Goal: Task Accomplishment & Management: Complete application form

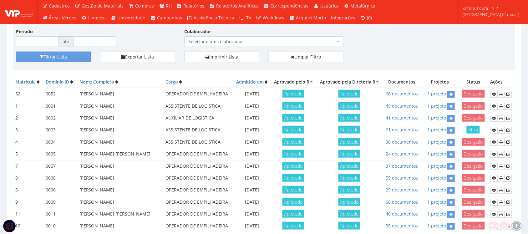
scroll to position [78, 0]
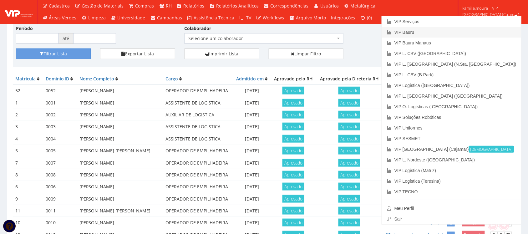
click at [469, 31] on link "VIP Bauru" at bounding box center [451, 32] width 139 height 11
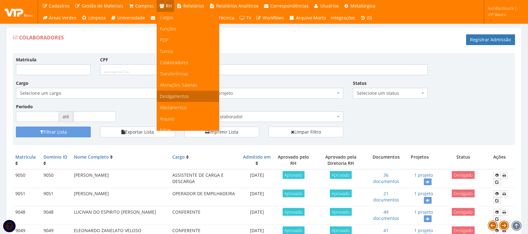
click at [172, 94] on span "Desligamentos" at bounding box center [174, 96] width 29 height 6
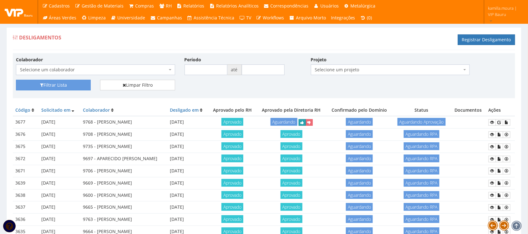
click at [306, 120] on button "submit" at bounding box center [302, 122] width 7 height 7
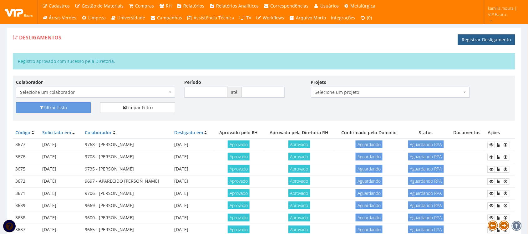
click at [482, 43] on link "Registrar Desligamento" at bounding box center [486, 39] width 57 height 11
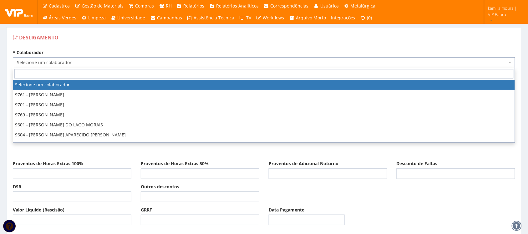
click at [204, 62] on span "Selecione um colaborador" at bounding box center [262, 62] width 490 height 6
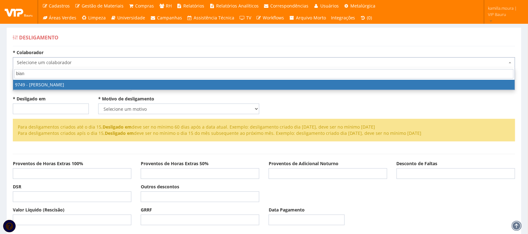
type input "bianc"
select select "4029"
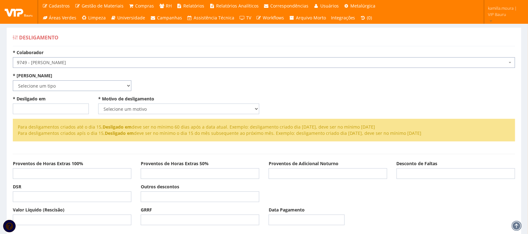
click at [114, 90] on select "Selecione um tipo Indenizado Trabalhando" at bounding box center [72, 85] width 118 height 11
click at [13, 80] on select "Selecione um tipo Indenizado Trabalhando" at bounding box center [72, 85] width 118 height 11
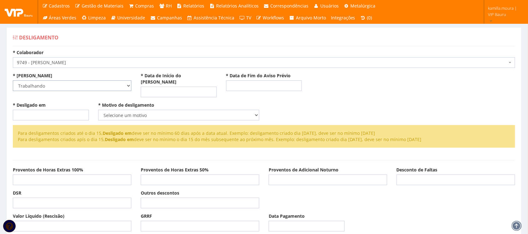
click at [58, 88] on select "Selecione um tipo Indenizado Trabalhando" at bounding box center [72, 85] width 118 height 11
select select "indenizado"
click at [13, 80] on select "Selecione um tipo Indenizado Trabalhando" at bounding box center [72, 85] width 118 height 11
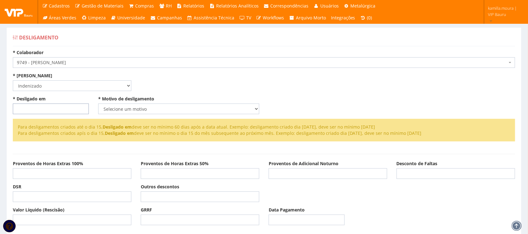
click at [47, 106] on input "* Desligado em" at bounding box center [51, 108] width 76 height 11
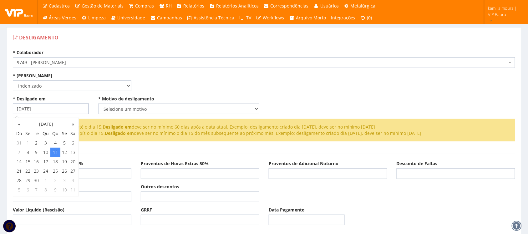
type input "[DATE]"
click at [110, 112] on select "Selecione um motivo Com Justa Causa Sem Justa Causa Pedido de Demissão Término …" at bounding box center [178, 108] width 161 height 11
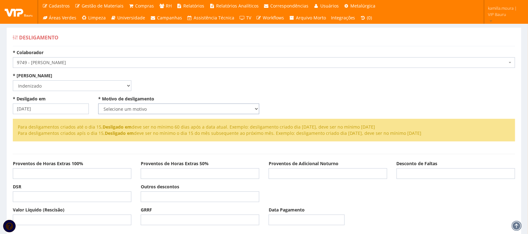
select select "sem_justa_causa"
click at [98, 103] on select "Selecione um motivo Com Justa Causa Sem Justa Causa Pedido de Demissão Término …" at bounding box center [178, 108] width 161 height 11
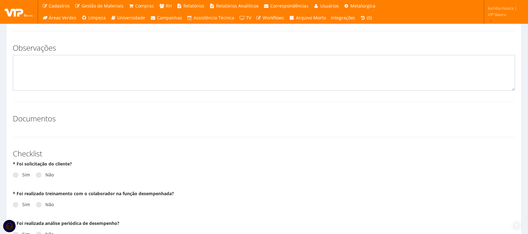
scroll to position [313, 0]
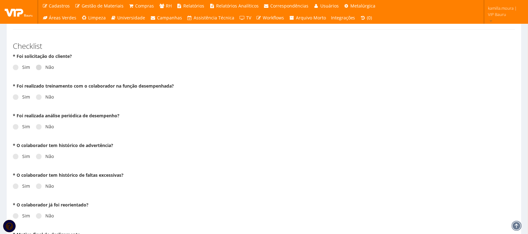
click at [44, 69] on label "Não" at bounding box center [45, 67] width 18 height 6
click at [45, 69] on input "Não" at bounding box center [47, 68] width 4 height 4
radio input "true"
click at [38, 99] on span at bounding box center [39, 97] width 6 height 6
click at [45, 99] on input "Não" at bounding box center [47, 97] width 4 height 4
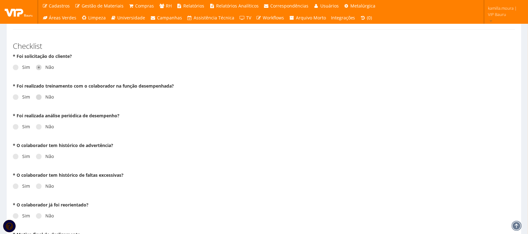
radio input "true"
click at [42, 128] on label "Não" at bounding box center [45, 127] width 18 height 6
click at [45, 128] on input "Não" at bounding box center [47, 127] width 4 height 4
radio input "true"
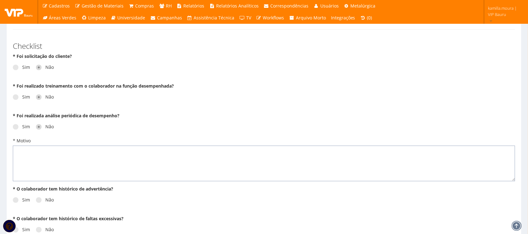
click at [43, 156] on textarea "* Motivo" at bounding box center [264, 164] width 502 height 36
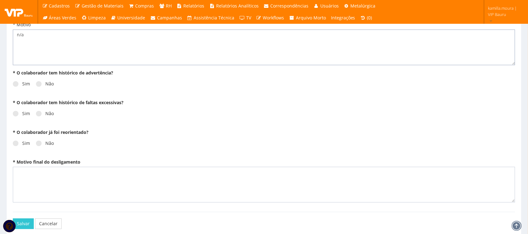
scroll to position [430, 0]
type textarea "n/a"
click at [50, 88] on div "Sim Não" at bounding box center [264, 85] width 502 height 17
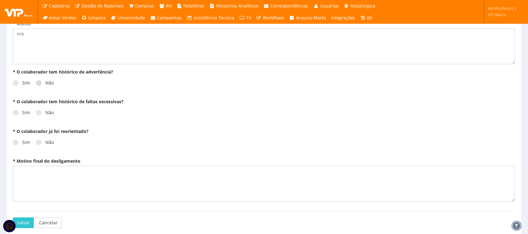
click at [49, 85] on label "Não" at bounding box center [45, 83] width 18 height 6
click at [49, 85] on input "Não" at bounding box center [47, 83] width 4 height 4
radio input "true"
click at [36, 114] on span at bounding box center [39, 113] width 6 height 6
click at [45, 114] on input "Não" at bounding box center [47, 113] width 4 height 4
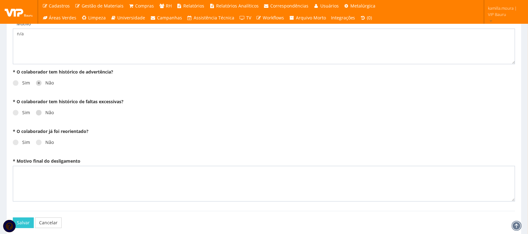
radio input "true"
click at [41, 141] on span at bounding box center [39, 142] width 6 height 6
click at [45, 141] on input "Não" at bounding box center [47, 142] width 4 height 4
radio input "true"
click at [42, 174] on textarea "* Motivo final do desligamento" at bounding box center [264, 184] width 502 height 36
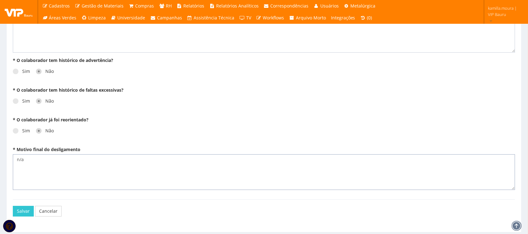
scroll to position [462, 0]
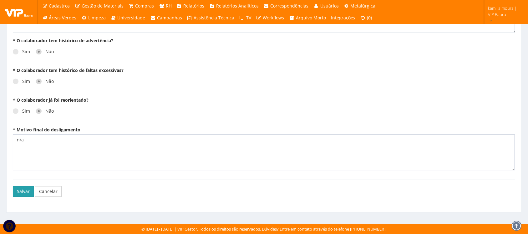
type textarea "n/a"
click at [22, 191] on button "Salvar" at bounding box center [23, 191] width 21 height 11
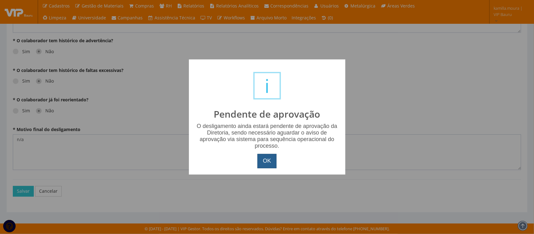
click at [267, 155] on button "OK" at bounding box center [266, 161] width 19 height 14
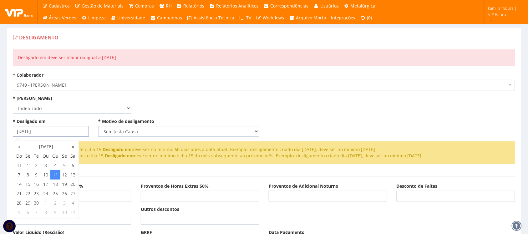
drag, startPoint x: 55, startPoint y: 132, endPoint x: 0, endPoint y: 128, distance: 54.9
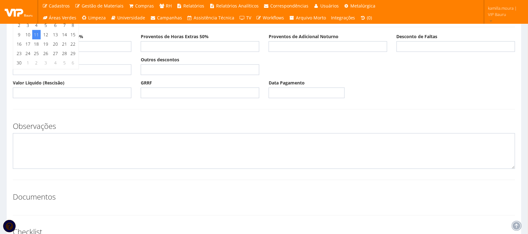
scroll to position [156, 0]
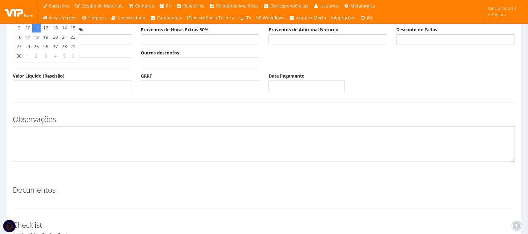
type input "[DATE]"
click at [146, 131] on textarea at bounding box center [264, 144] width 502 height 36
type textarea "d"
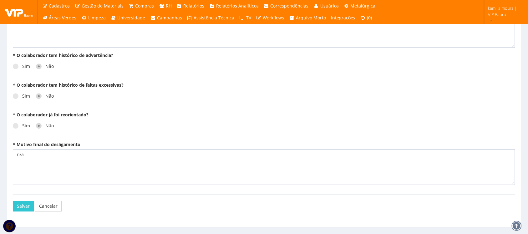
scroll to position [485, 0]
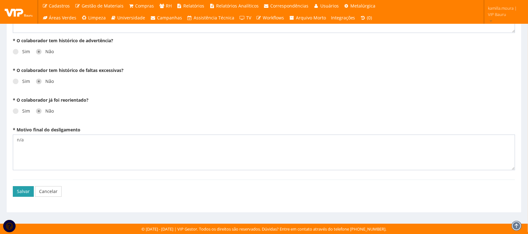
type textarea "DESLIGAMENTO EM [DATE]"
click at [28, 191] on button "Salvar" at bounding box center [23, 191] width 21 height 11
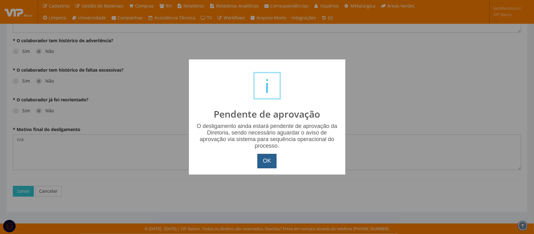
click at [267, 163] on button "OK" at bounding box center [266, 161] width 19 height 14
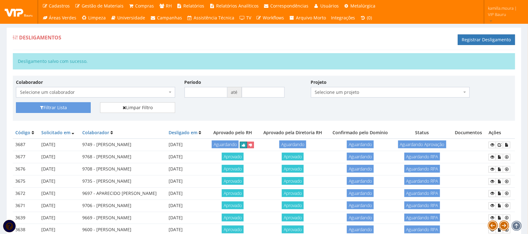
drag, startPoint x: 262, startPoint y: 145, endPoint x: 291, endPoint y: 28, distance: 120.3
click at [245, 145] on icon "submit" at bounding box center [243, 145] width 3 height 4
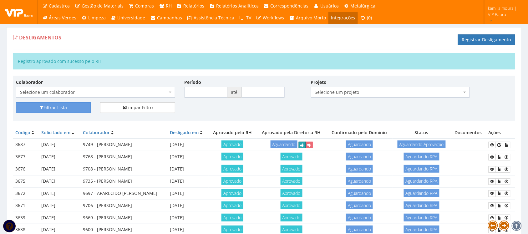
click at [304, 145] on icon "submit" at bounding box center [301, 145] width 3 height 4
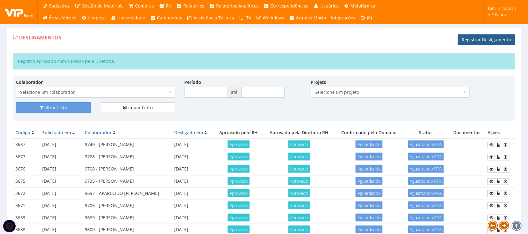
click at [486, 38] on link "Registrar Desligamento" at bounding box center [486, 39] width 57 height 11
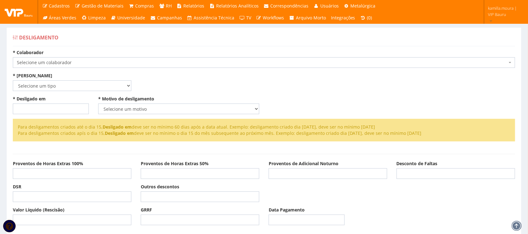
click at [149, 56] on div "* [PERSON_NAME] um colaborador 9761 - [PERSON_NAME] 9701 - [PERSON_NAME] 9769 -…" at bounding box center [264, 58] width 512 height 18
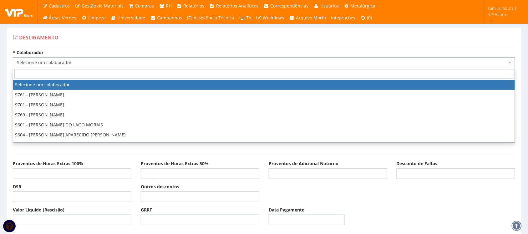
click at [149, 66] on span "Selecione um colaborador" at bounding box center [262, 62] width 490 height 6
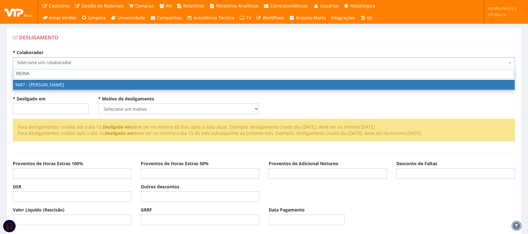
type input "REINAL"
select select "3934"
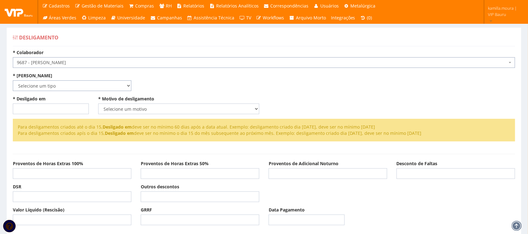
click at [94, 83] on select "Selecione um tipo Indenizado Trabalhando" at bounding box center [72, 85] width 118 height 11
select select "indenizado"
click at [13, 80] on select "Selecione um tipo Indenizado Trabalhando" at bounding box center [72, 85] width 118 height 11
click at [38, 110] on input "* Desligado em" at bounding box center [51, 108] width 76 height 11
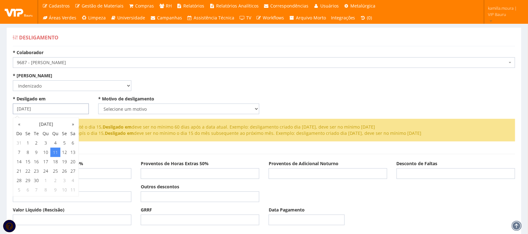
type input "[DATE]"
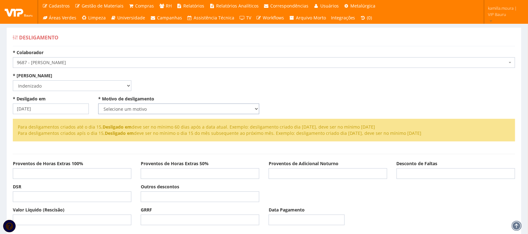
click at [128, 110] on select "Selecione um motivo Com Justa Causa Sem Justa Causa Pedido de Demissão Término …" at bounding box center [178, 108] width 161 height 11
select select "termino_contrato"
click at [98, 103] on select "Selecione um motivo Com Justa Causa Sem Justa Causa Pedido de Demissão Término …" at bounding box center [178, 108] width 161 height 11
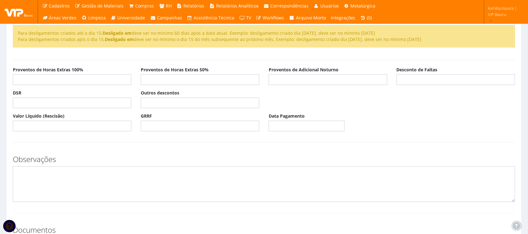
scroll to position [170, 0]
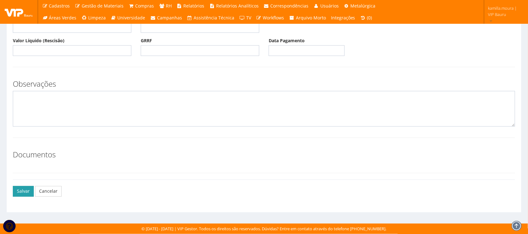
click at [27, 189] on button "Salvar" at bounding box center [23, 191] width 21 height 11
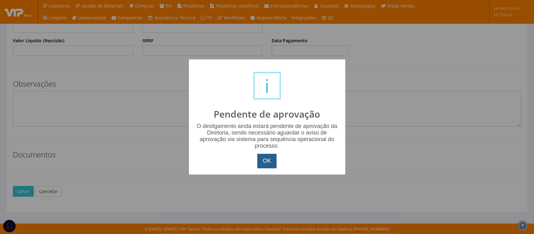
click at [271, 155] on button "OK" at bounding box center [266, 161] width 19 height 14
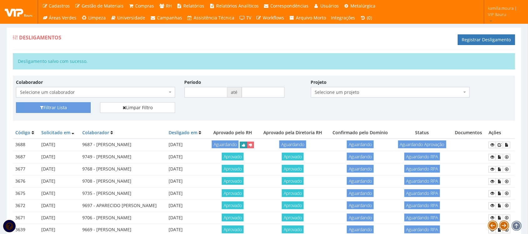
click at [245, 146] on icon "submit" at bounding box center [243, 145] width 3 height 4
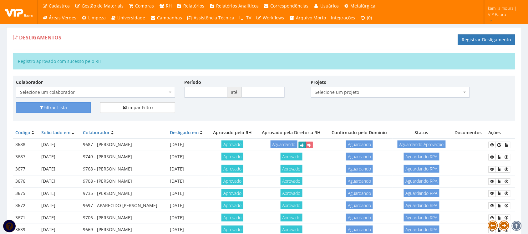
click at [306, 147] on button "submit" at bounding box center [302, 145] width 7 height 7
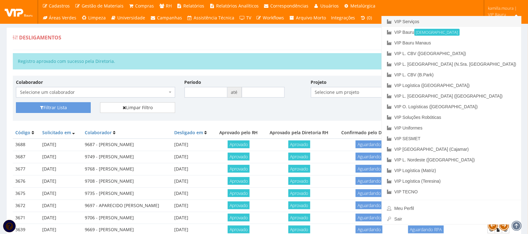
click at [486, 20] on link "VIP Serviços" at bounding box center [451, 21] width 139 height 11
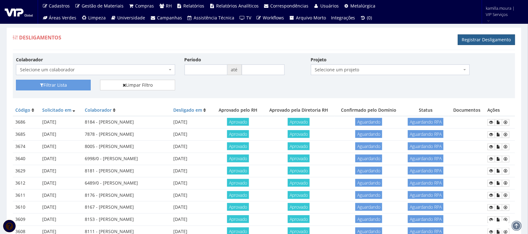
click at [486, 43] on link "Registrar Desligamento" at bounding box center [486, 39] width 57 height 11
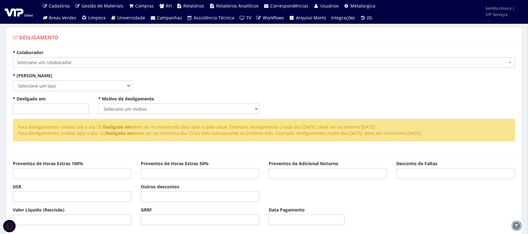
click at [53, 66] on span "Selecione um colaborador" at bounding box center [262, 62] width 490 height 6
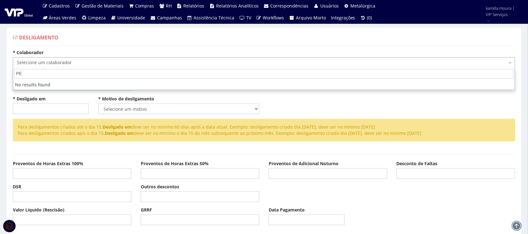
type input "P"
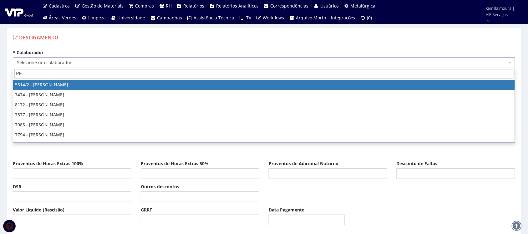
type input "P"
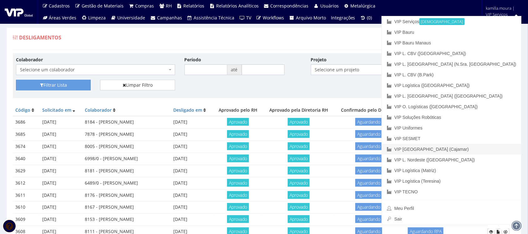
click at [485, 148] on link "VIP [GEOGRAPHIC_DATA] (Cajamar)" at bounding box center [451, 149] width 139 height 11
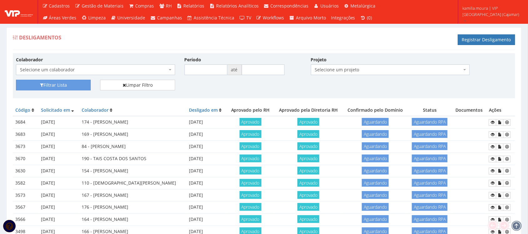
drag, startPoint x: 206, startPoint y: 97, endPoint x: 209, endPoint y: 95, distance: 4.3
click at [207, 96] on div "Colaborador Selecione um colaborador 95 - ADRIANE NEVES JESUS 76 - ADRIANO SILV…" at bounding box center [264, 75] width 502 height 45
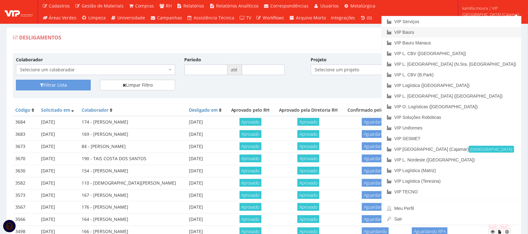
click at [481, 32] on link "VIP Bauru" at bounding box center [451, 32] width 139 height 11
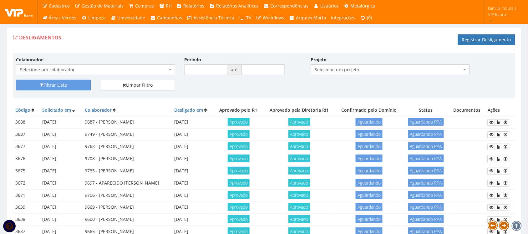
click at [261, 209] on form "Aprovado" at bounding box center [238, 207] width 44 height 6
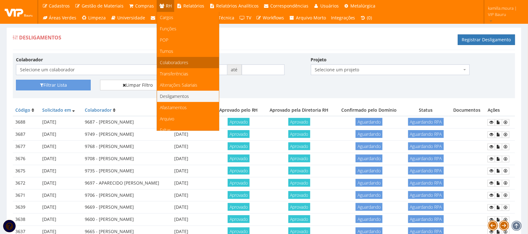
click at [177, 60] on span "Colaboradores" at bounding box center [174, 62] width 28 height 6
